Goal: Information Seeking & Learning: Learn about a topic

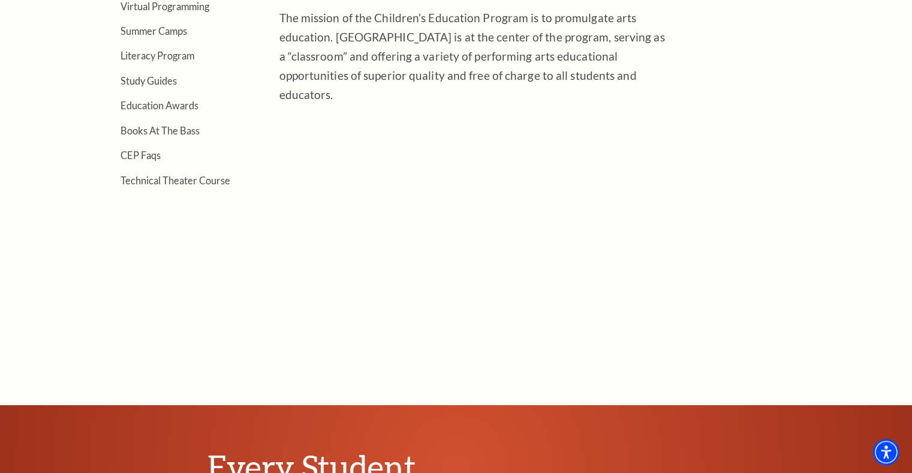
scroll to position [428, 0]
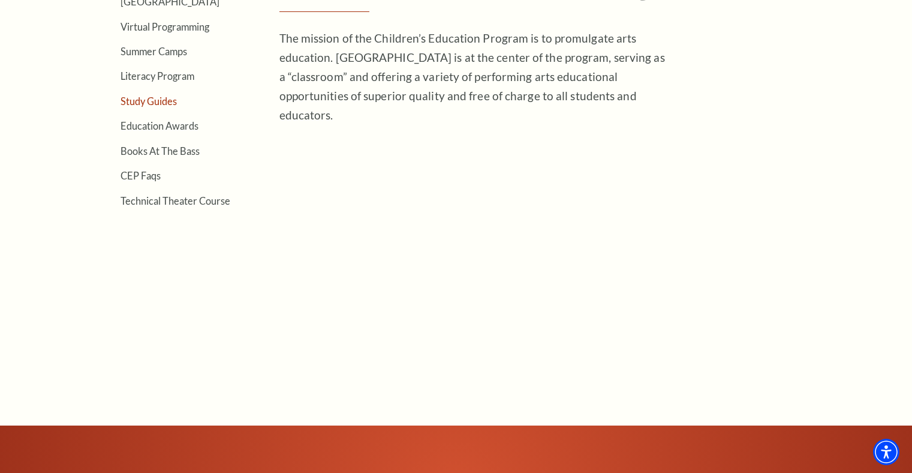
click at [163, 100] on link "Study Guides" at bounding box center [149, 100] width 56 height 11
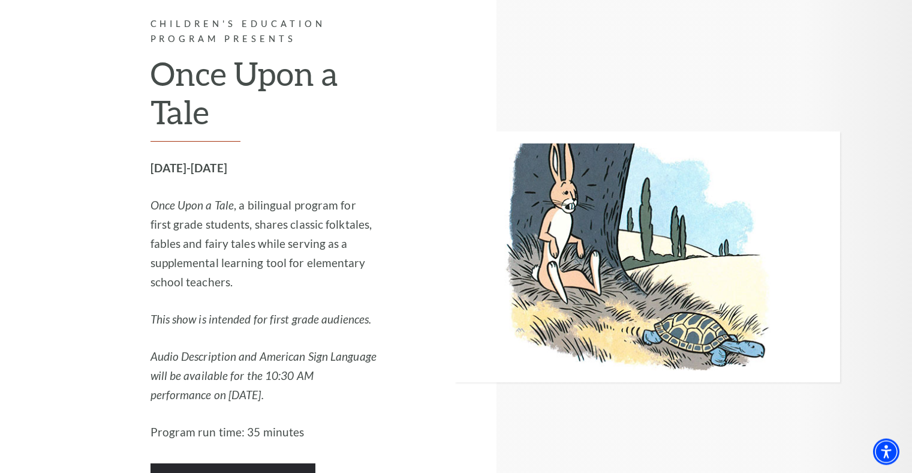
scroll to position [2358, 0]
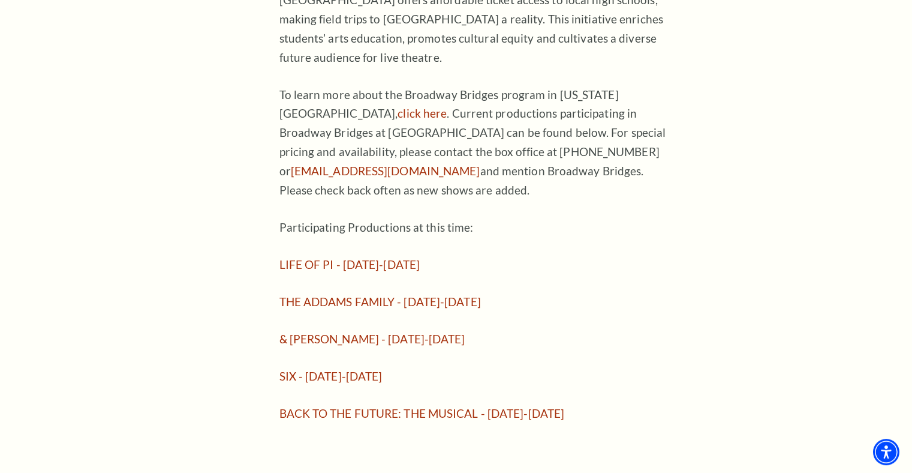
scroll to position [979, 0]
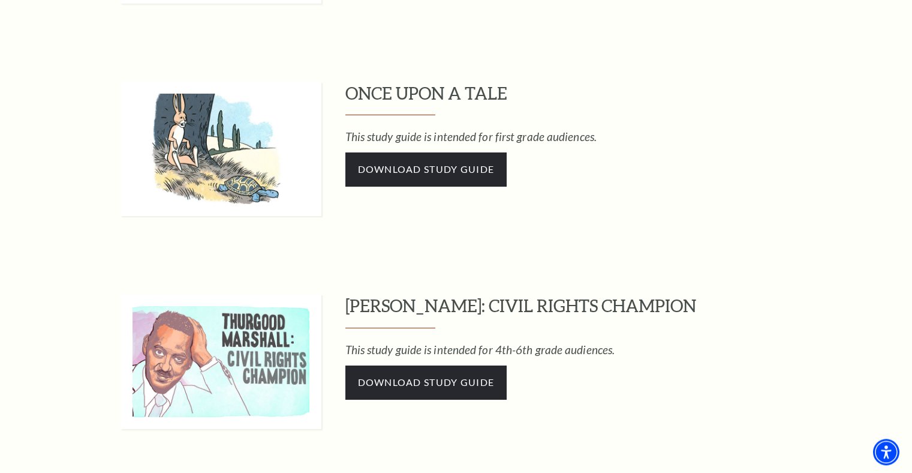
scroll to position [1896, 0]
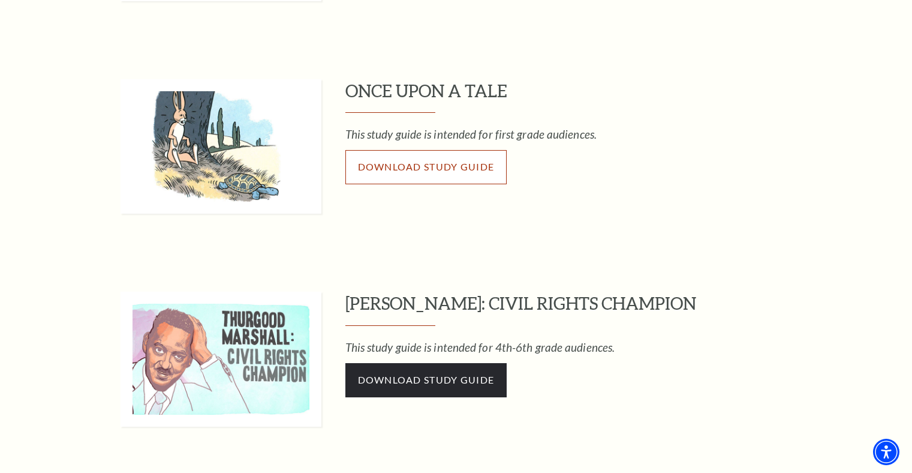
click at [433, 164] on span "Download Study Guide" at bounding box center [426, 166] width 137 height 11
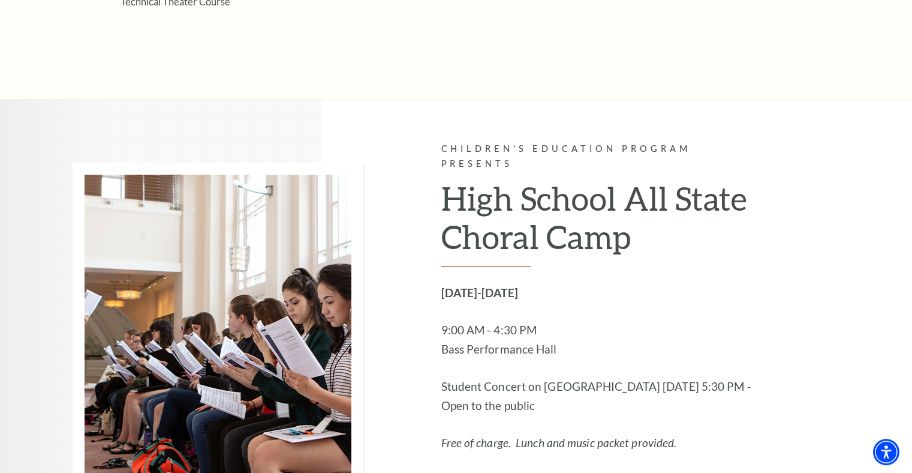
scroll to position [629, 0]
click at [798, 287] on div "Children's Education Program Presents High School All State Choral Camp [DATE]-…" at bounding box center [640, 325] width 399 height 453
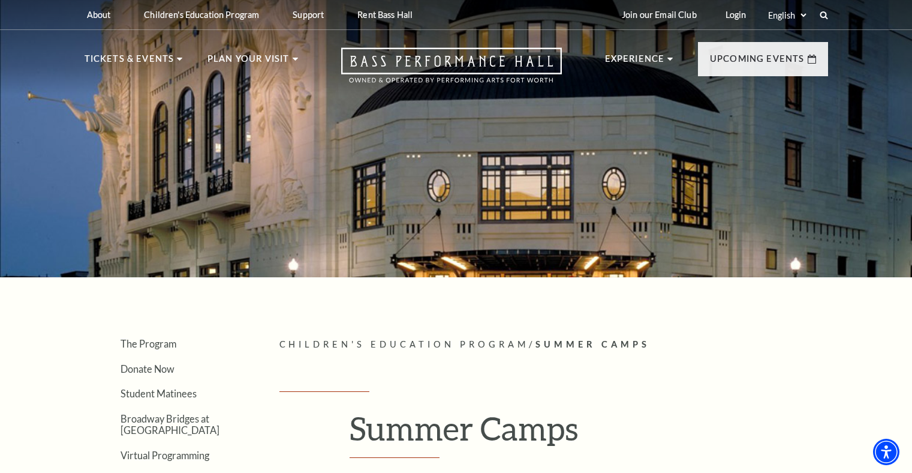
scroll to position [306, 0]
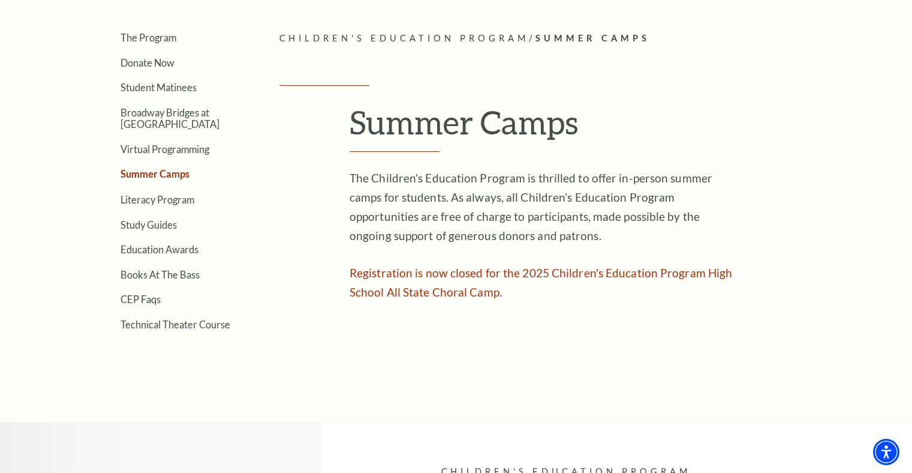
click at [771, 277] on article "Children's Education Program / Summer Camps Empty heading Summer Camps The Chil…" at bounding box center [553, 196] width 549 height 330
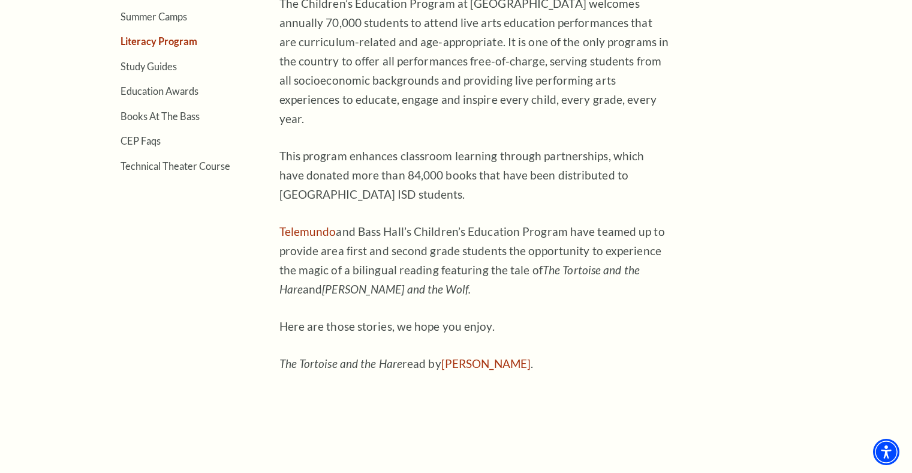
scroll to position [489, 0]
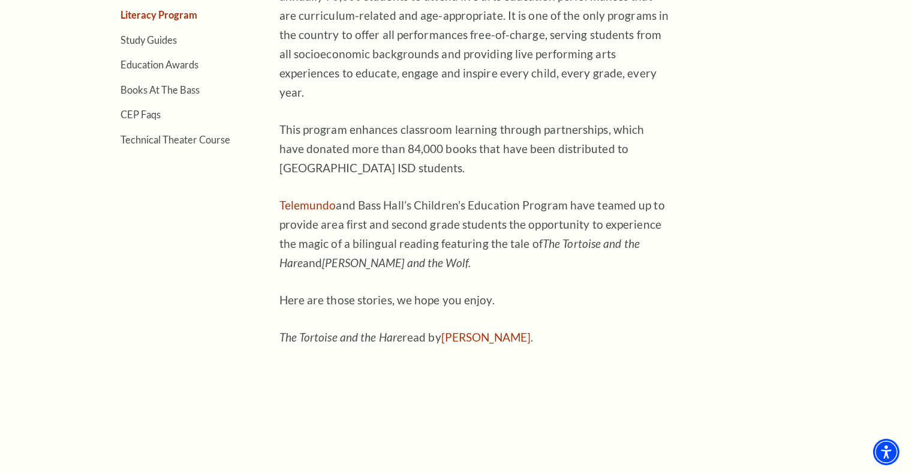
click at [726, 95] on article "Children's Education Program / Literacy Program Literacy Program The Children’s…" at bounding box center [553, 399] width 549 height 1102
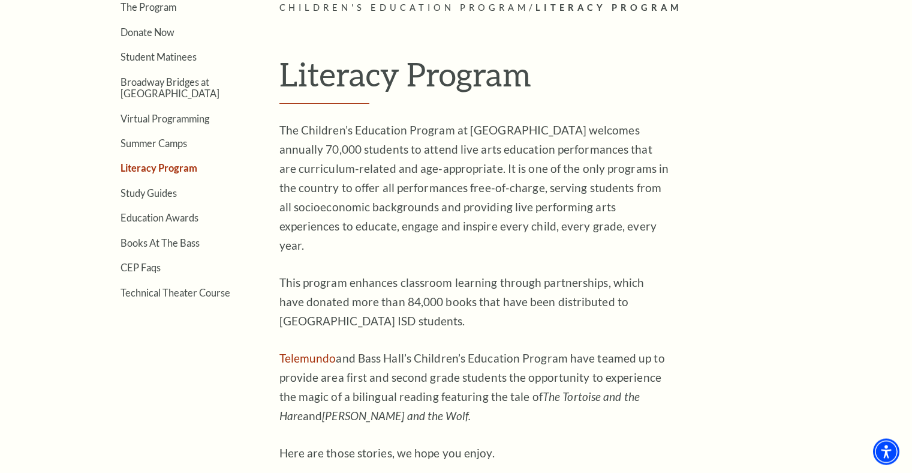
scroll to position [367, 0]
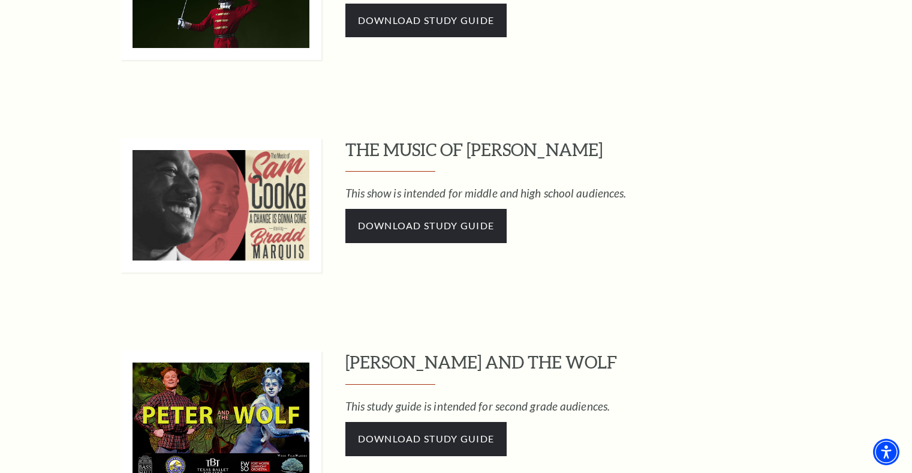
scroll to position [1468, 0]
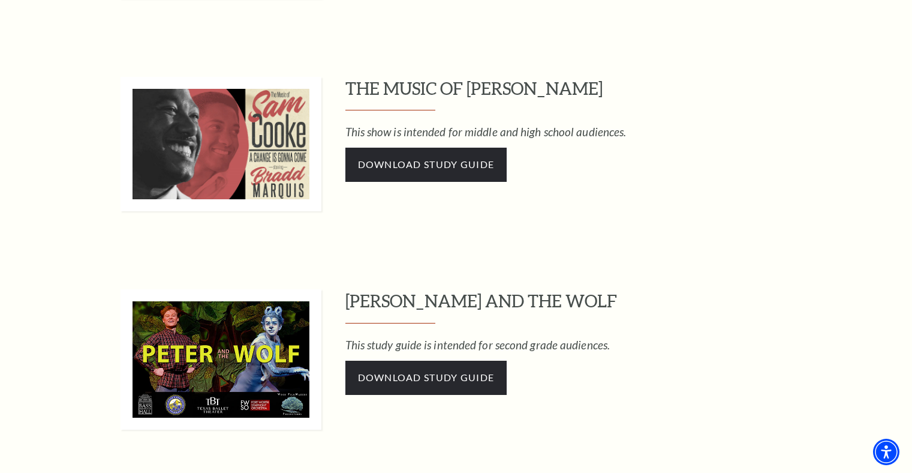
click at [831, 244] on div "[PERSON_NAME] ISLAND: THE DREAM OF AMERICA This study guide is intended for fif…" at bounding box center [456, 475] width 912 height 2498
click at [729, 117] on div "THE MUSIC OF SAM COOKE This show is intended for middle and high school audienc…" at bounding box center [586, 144] width 483 height 135
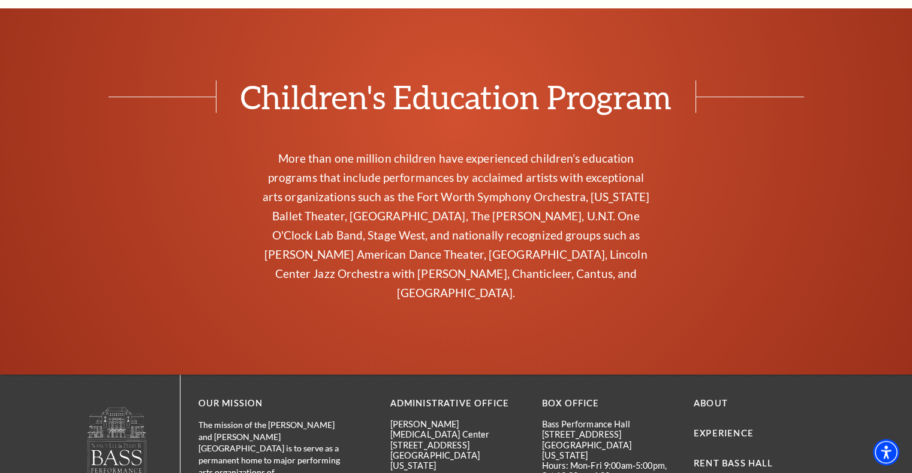
scroll to position [5016, 0]
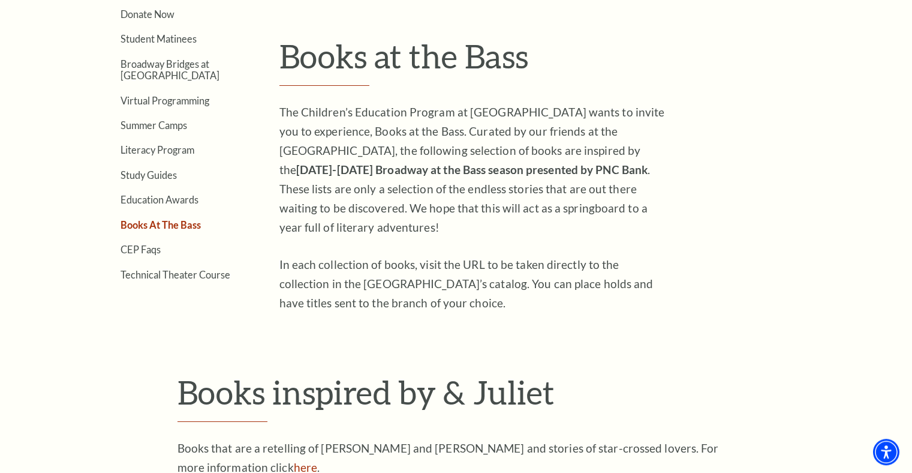
scroll to position [367, 0]
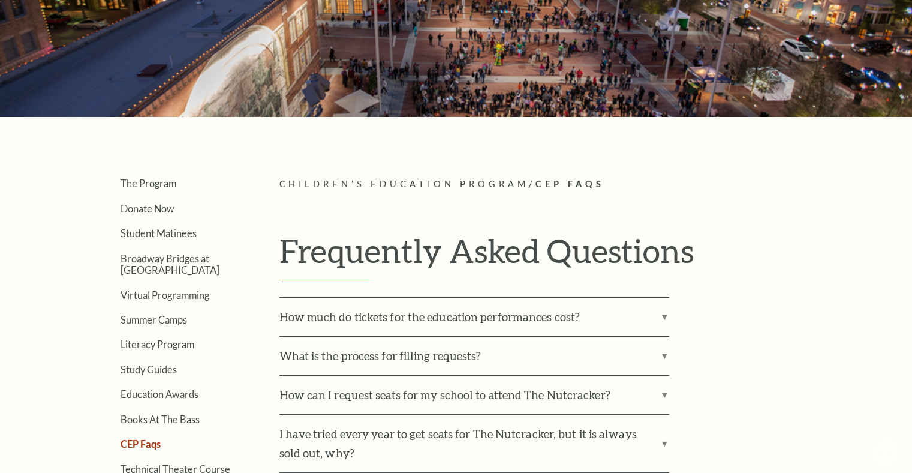
scroll to position [306, 0]
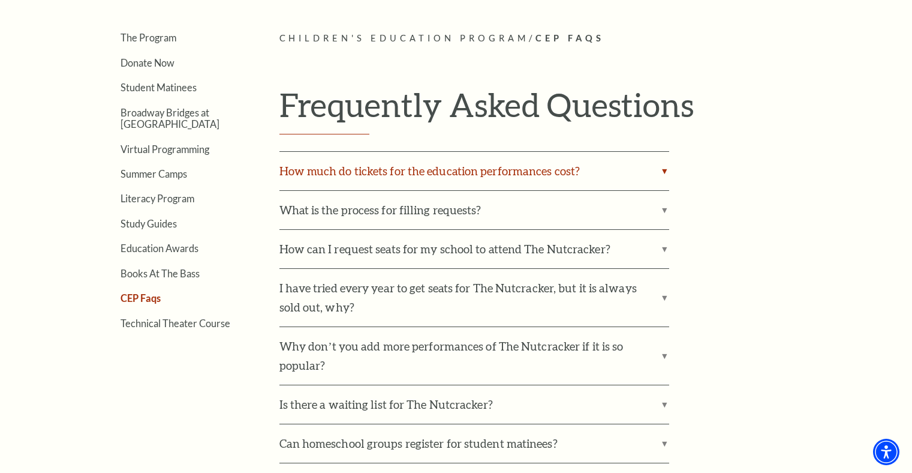
click at [665, 171] on label "How much do tickets for the education performances cost?" at bounding box center [474, 171] width 390 height 38
click at [0, 0] on input "How much do tickets for the education performances cost?" at bounding box center [0, 0] width 0 height 0
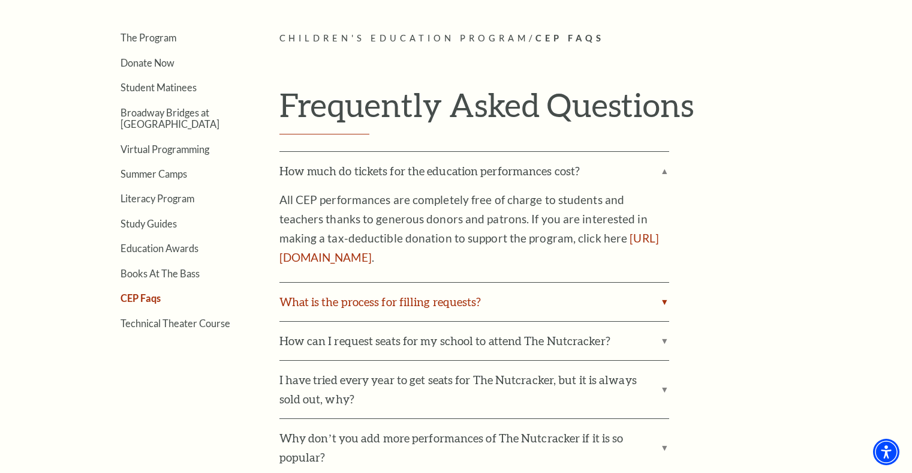
click at [666, 299] on label "What is the process for filling requests?" at bounding box center [474, 301] width 390 height 38
click at [0, 0] on input "What is the process for filling requests?" at bounding box center [0, 0] width 0 height 0
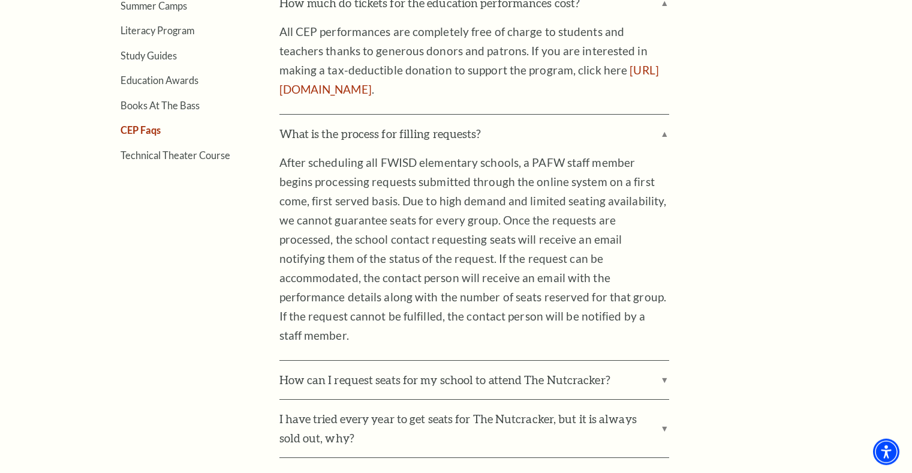
scroll to position [489, 0]
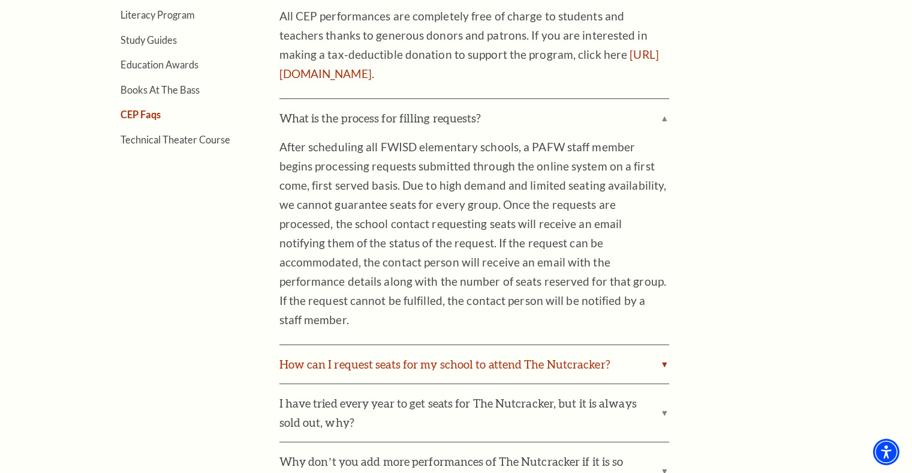
click at [666, 345] on label "How can I request seats for my school to attend The Nutcracker?" at bounding box center [474, 364] width 390 height 38
click at [0, 0] on input "How can I request seats for my school to attend The Nutcracker?" at bounding box center [0, 0] width 0 height 0
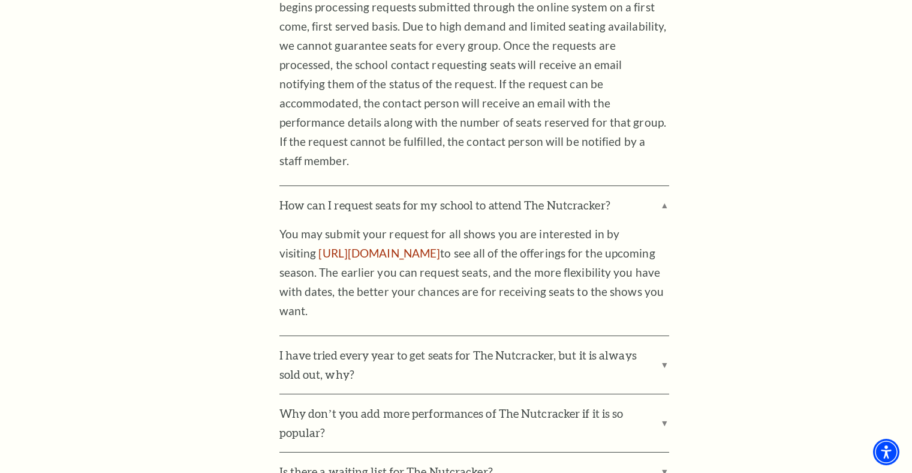
scroll to position [673, 0]
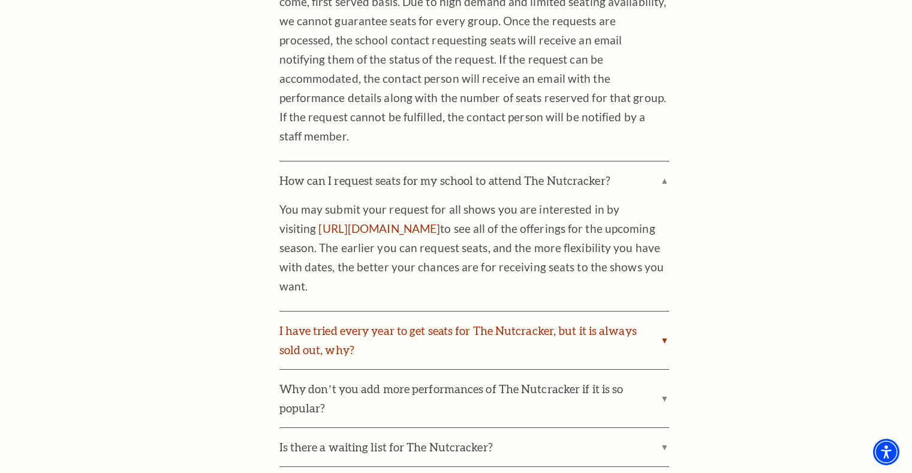
click at [668, 322] on label "I have tried every year to get seats for The Nutcracker, but it is always sold …" at bounding box center [474, 340] width 390 height 58
click at [0, 0] on input "I have tried every year to get seats for The Nutcracker, but it is always sold …" at bounding box center [0, 0] width 0 height 0
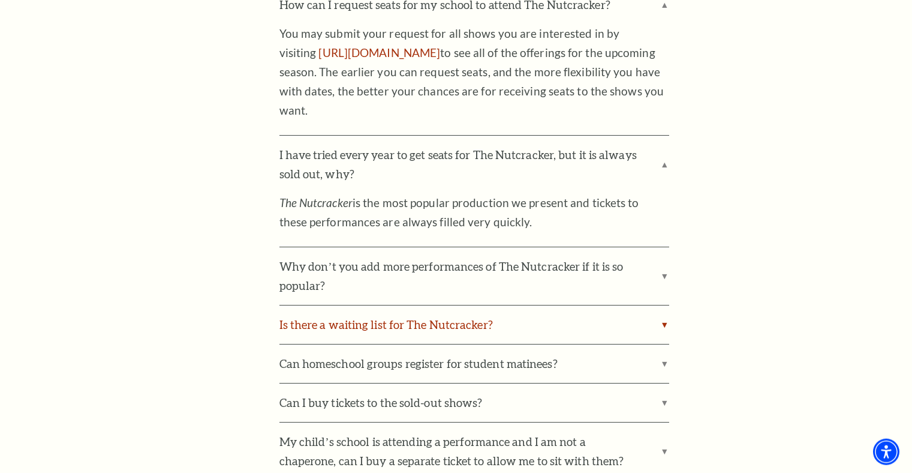
scroll to position [856, 0]
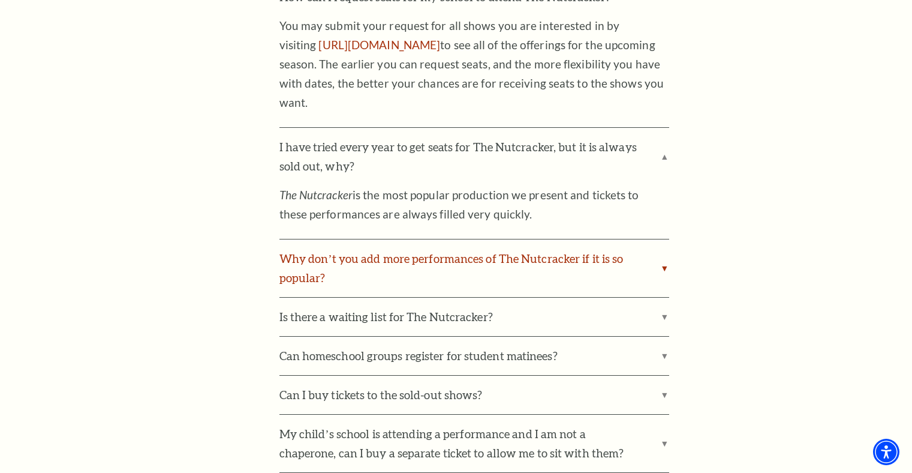
click at [662, 263] on label "Why don’t you add more performances of The Nutcracker if it is so popular?" at bounding box center [474, 268] width 390 height 58
click at [0, 0] on input "Why don’t you add more performances of The Nutcracker if it is so popular?" at bounding box center [0, 0] width 0 height 0
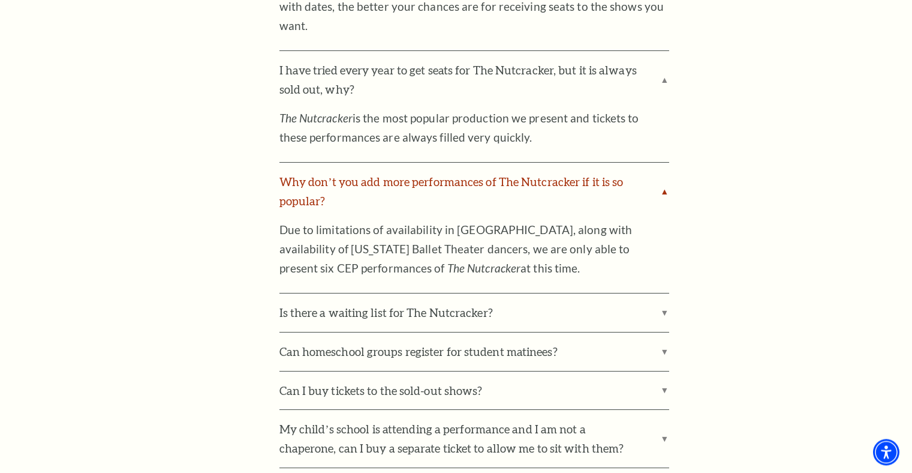
scroll to position [1040, 0]
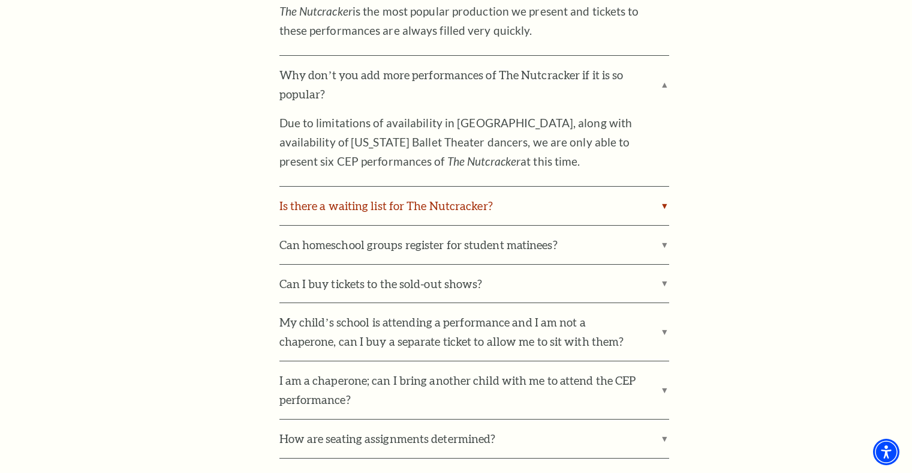
click at [664, 191] on label "Is there a waiting list for The Nutcracker?" at bounding box center [474, 206] width 390 height 38
click at [0, 0] on input "Is there a waiting list for The Nutcracker?" at bounding box center [0, 0] width 0 height 0
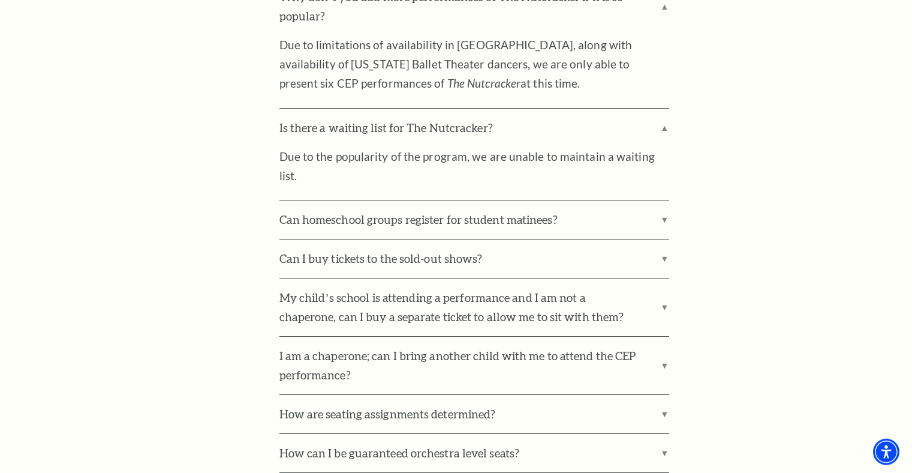
scroll to position [1162, 0]
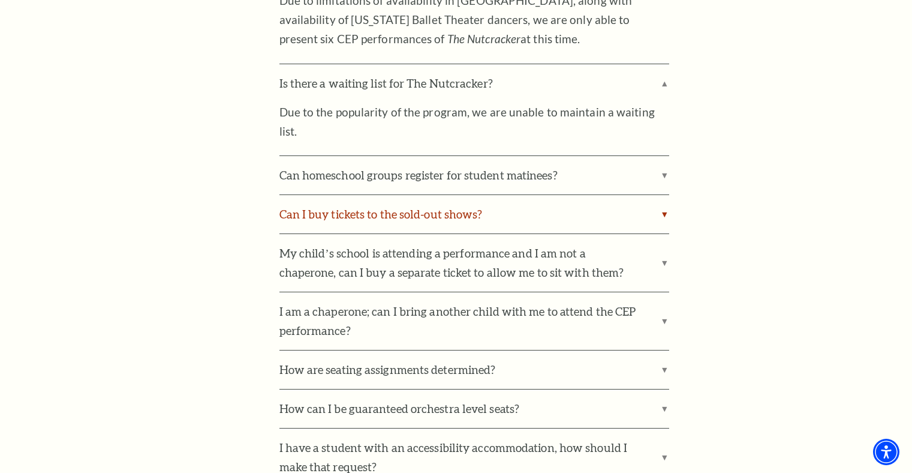
click at [665, 195] on label "Can I buy tickets to the sold-out shows?" at bounding box center [474, 214] width 390 height 38
click at [0, 0] on input "Can I buy tickets to the sold-out shows?" at bounding box center [0, 0] width 0 height 0
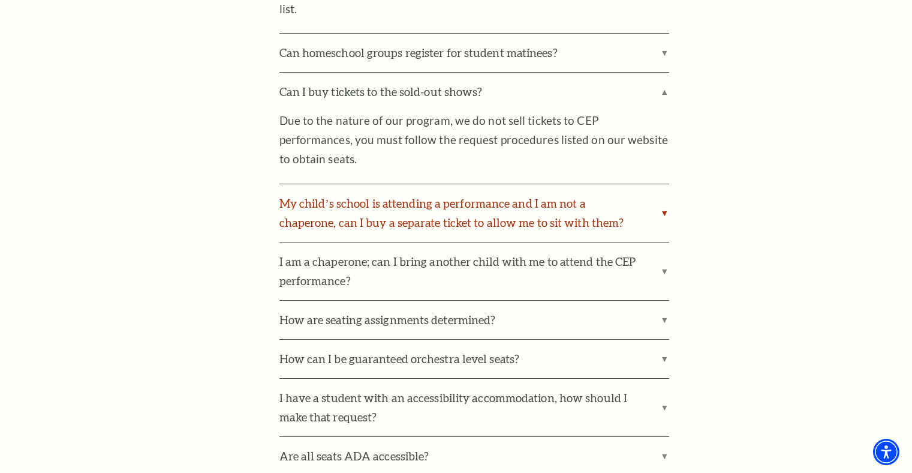
click at [669, 184] on label "My child’s school is attending a performance and I am not a chaperone, can I bu…" at bounding box center [474, 213] width 390 height 58
click at [0, 0] on input "My child’s school is attending a performance and I am not a chaperone, can I bu…" at bounding box center [0, 0] width 0 height 0
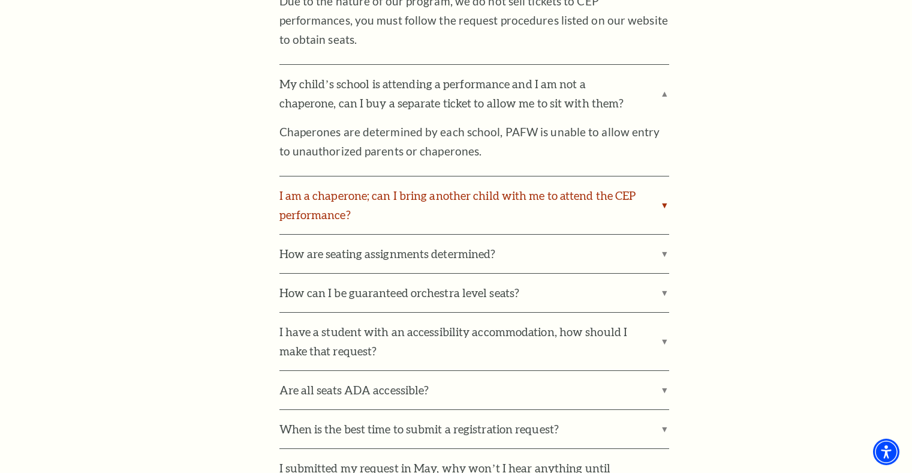
scroll to position [1407, 0]
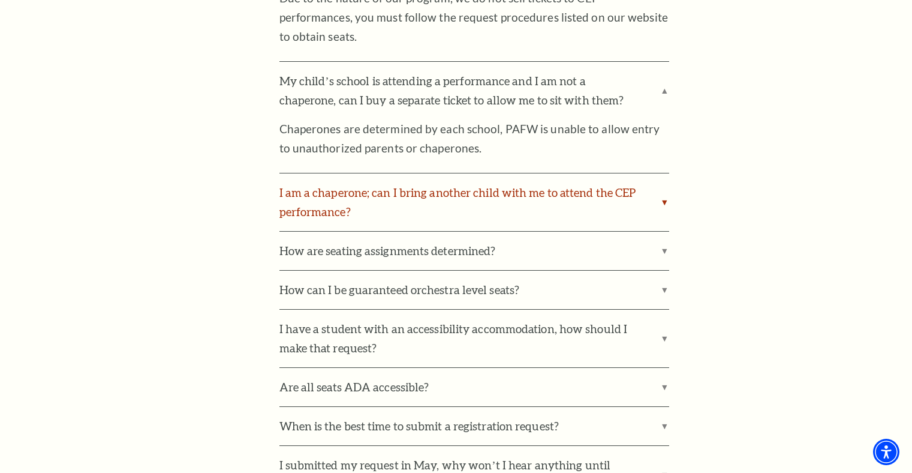
click at [663, 173] on label "I am a chaperone; can I bring another child with me to attend the CEP performan…" at bounding box center [474, 202] width 390 height 58
click at [0, 0] on input "I am a chaperone; can I bring another child with me to attend the CEP performan…" at bounding box center [0, 0] width 0 height 0
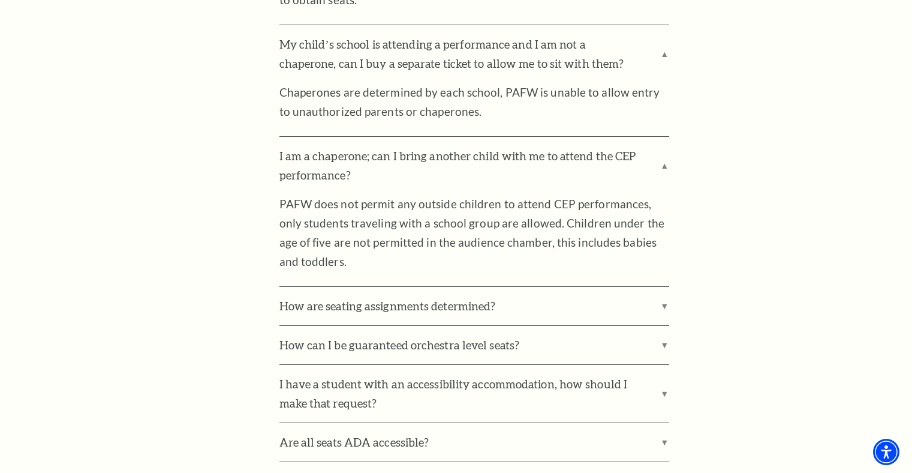
scroll to position [1468, 0]
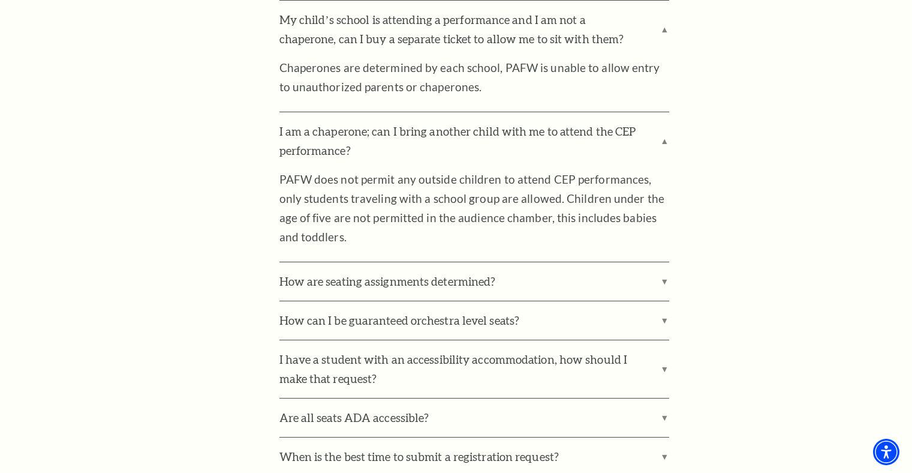
click at [665, 262] on label "How are seating assignments determined?" at bounding box center [474, 281] width 390 height 38
click at [0, 0] on input "How are seating assignments determined?" at bounding box center [0, 0] width 0 height 0
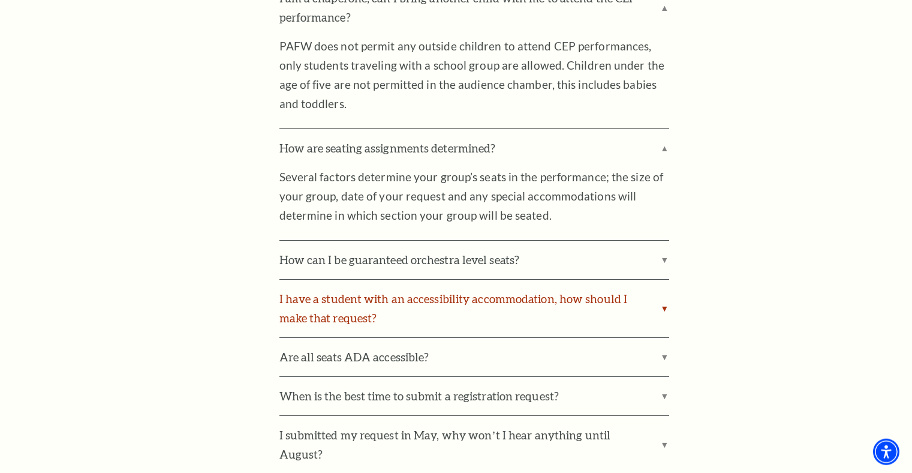
scroll to position [1652, 0]
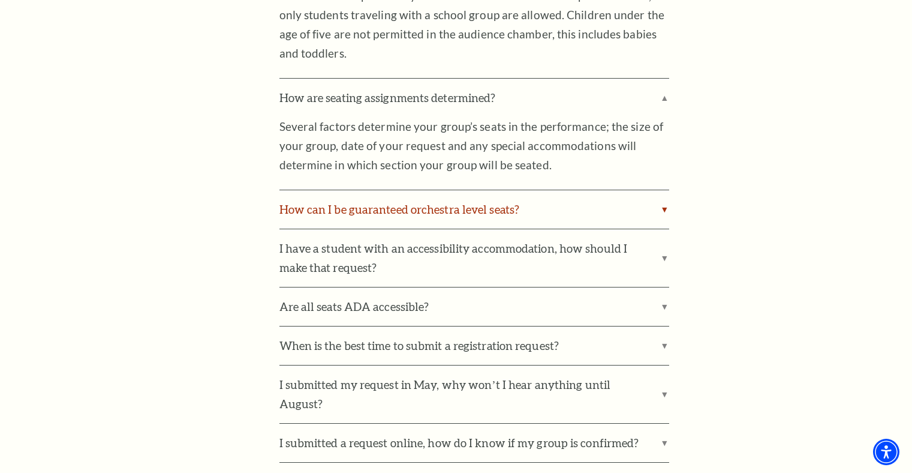
click at [662, 190] on label "How can I be guaranteed orchestra level seats?" at bounding box center [474, 209] width 390 height 38
click at [0, 0] on input "How can I be guaranteed orchestra level seats?" at bounding box center [0, 0] width 0 height 0
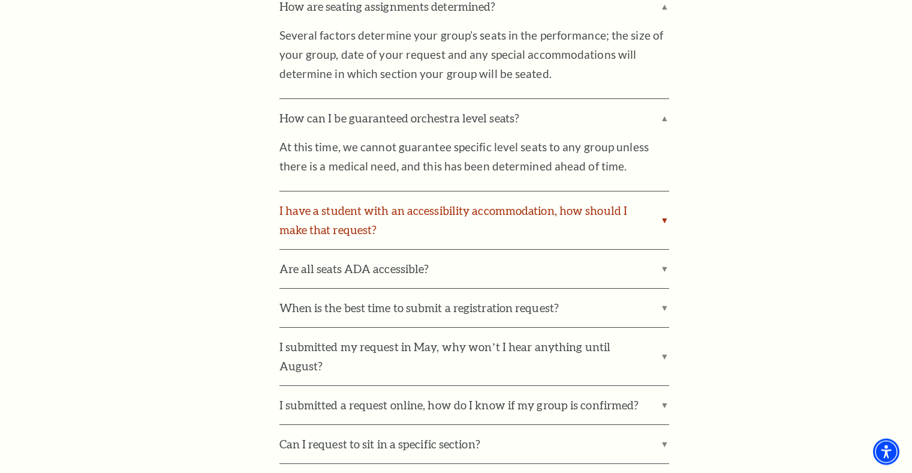
scroll to position [1774, 0]
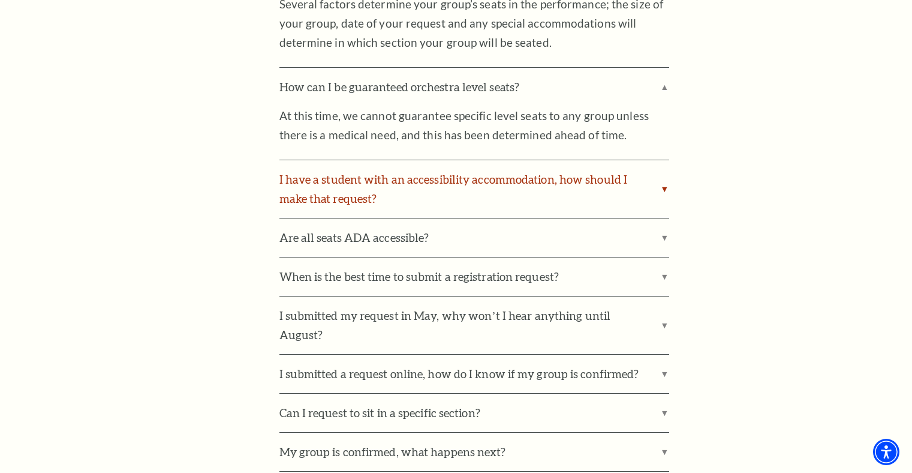
click at [658, 160] on label "I have a student with an accessibility accommodation, how should I make that re…" at bounding box center [474, 189] width 390 height 58
click at [0, 0] on input "I have a student with an accessibility accommodation, how should I make that re…" at bounding box center [0, 0] width 0 height 0
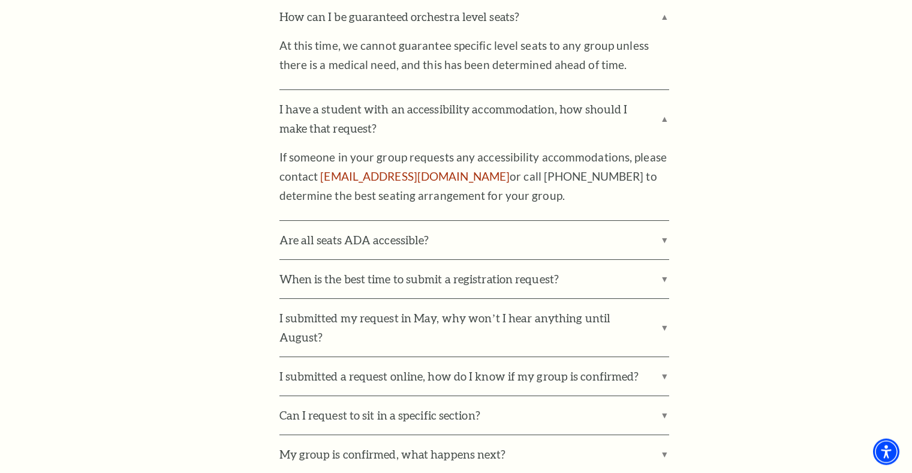
scroll to position [1896, 0]
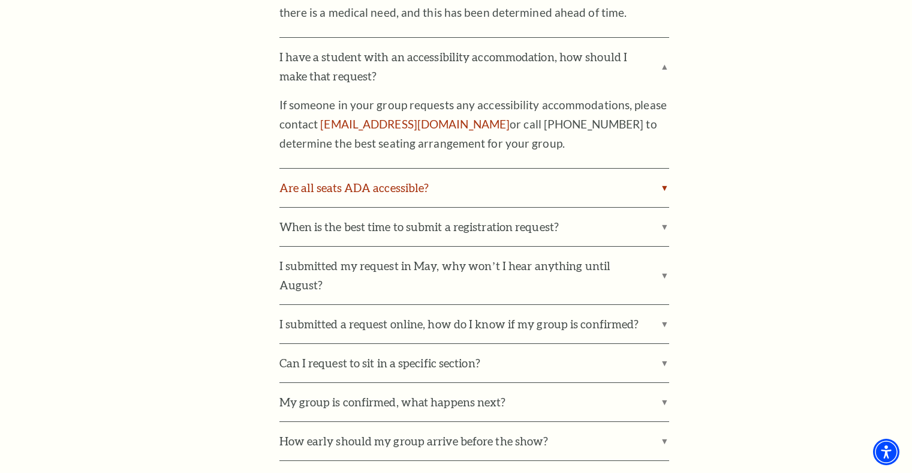
click at [668, 169] on label "Are all seats ADA accessible?" at bounding box center [474, 188] width 390 height 38
click at [0, 0] on input "Are all seats ADA accessible?" at bounding box center [0, 0] width 0 height 0
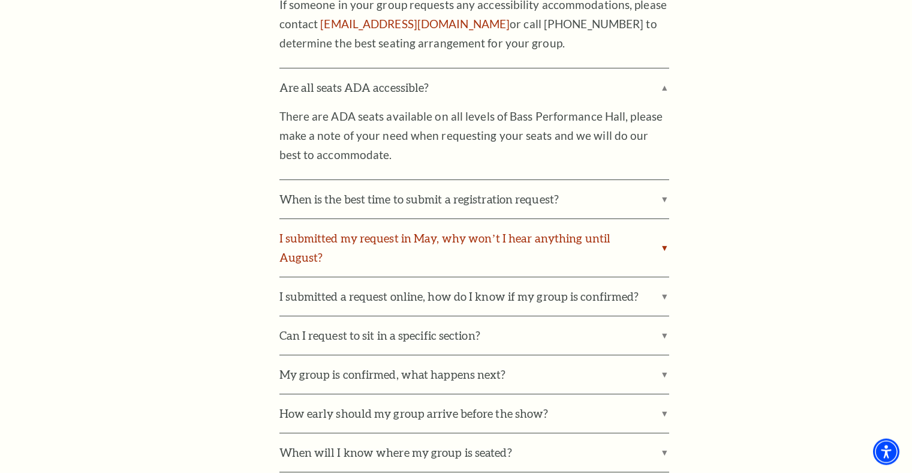
scroll to position [2019, 0]
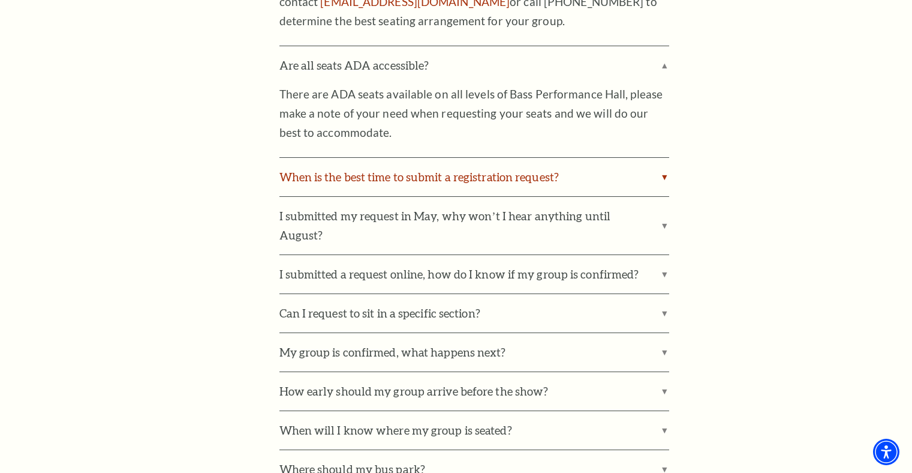
click at [669, 158] on label "When is the best time to submit a registration request?" at bounding box center [474, 177] width 390 height 38
click at [0, 0] on input "When is the best time to submit a registration request?" at bounding box center [0, 0] width 0 height 0
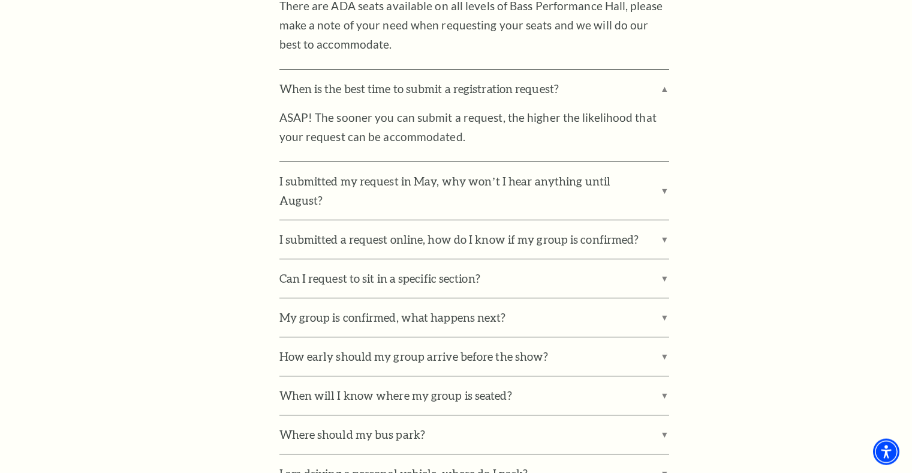
scroll to position [2141, 0]
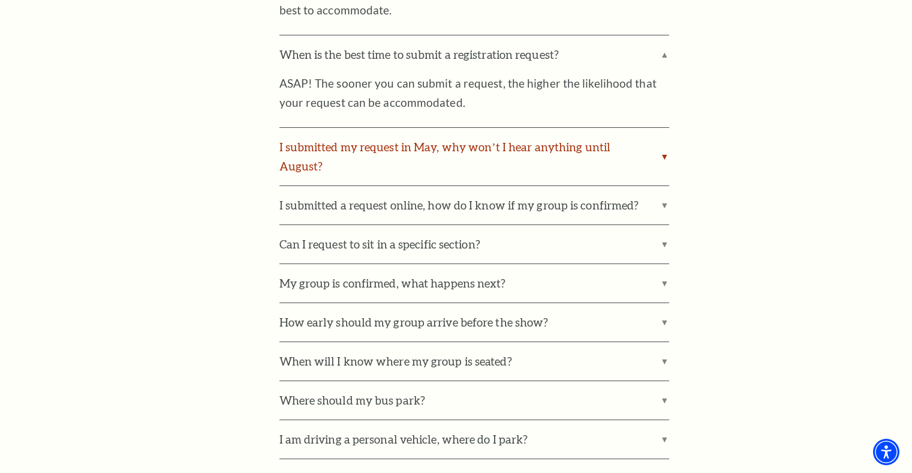
click at [660, 128] on label "I submitted my request in May, why won’t I hear anything until August?" at bounding box center [474, 157] width 390 height 58
click at [0, 0] on input "I submitted my request in May, why won’t I hear anything until August?" at bounding box center [0, 0] width 0 height 0
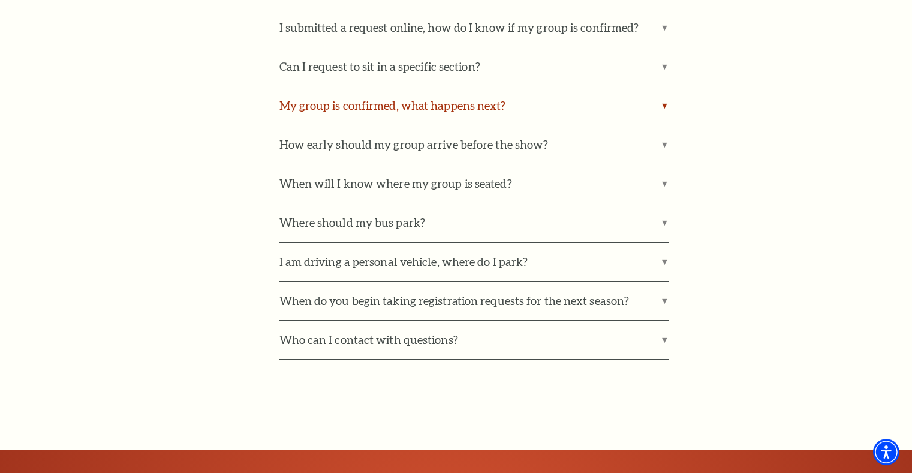
scroll to position [2447, 0]
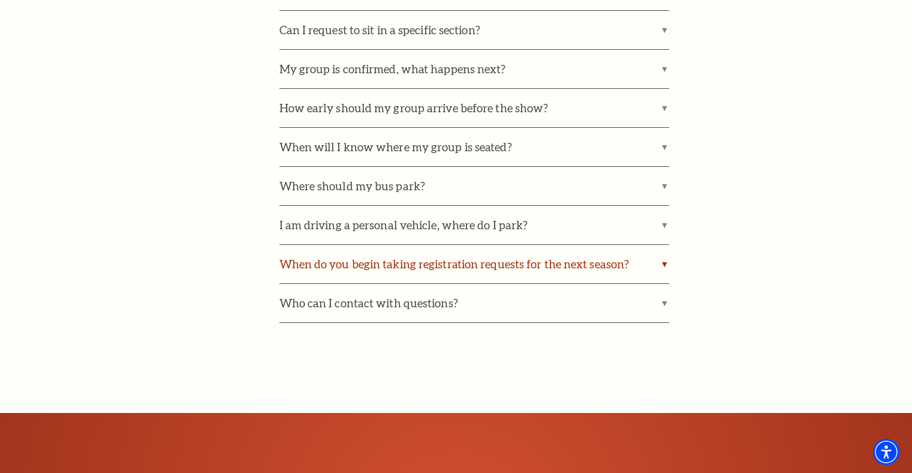
click at [660, 245] on label "When do you begin taking registration requests for the next season?" at bounding box center [474, 264] width 390 height 38
click at [0, 0] on input "When do you begin taking registration requests for the next season?" at bounding box center [0, 0] width 0 height 0
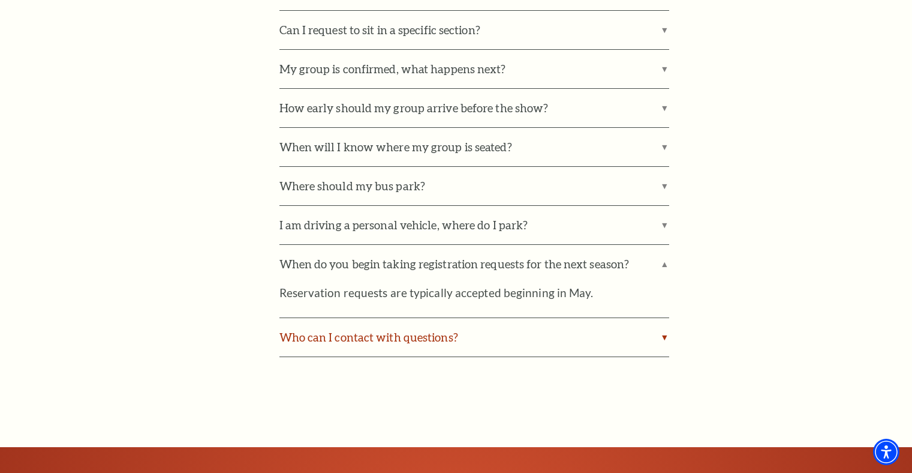
click at [664, 318] on label "Who can I contact with questions?" at bounding box center [474, 337] width 390 height 38
click at [0, 0] on input "Who can I contact with questions?" at bounding box center [0, 0] width 0 height 0
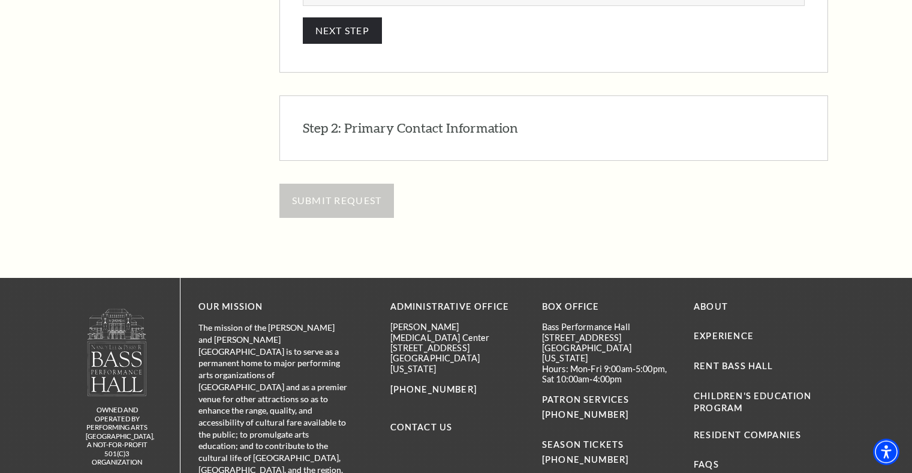
scroll to position [1223, 0]
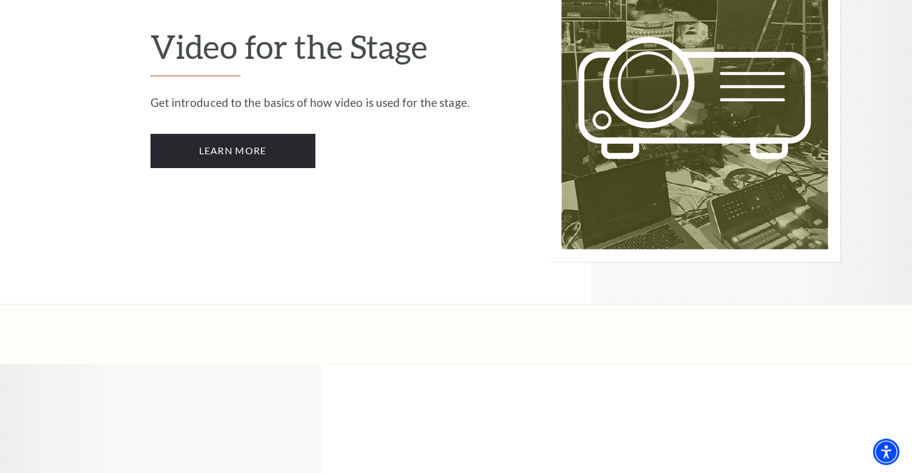
scroll to position [3303, 0]
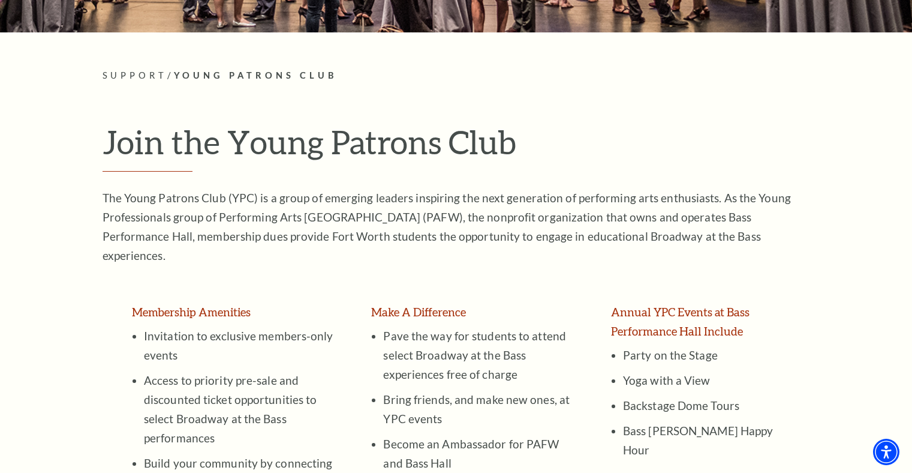
click at [759, 283] on table "Membership Amenities Invitation to exclusive members-only events Access to prio…" at bounding box center [456, 396] width 672 height 227
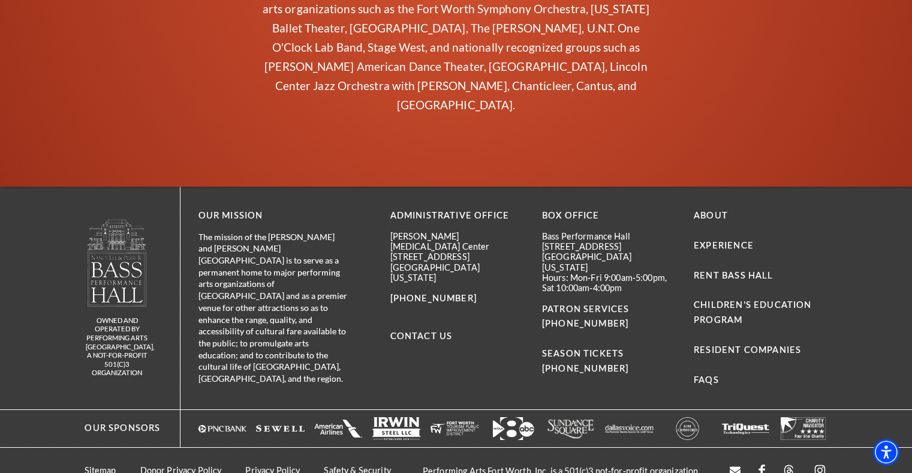
scroll to position [1900, 0]
